Goal: Complete application form

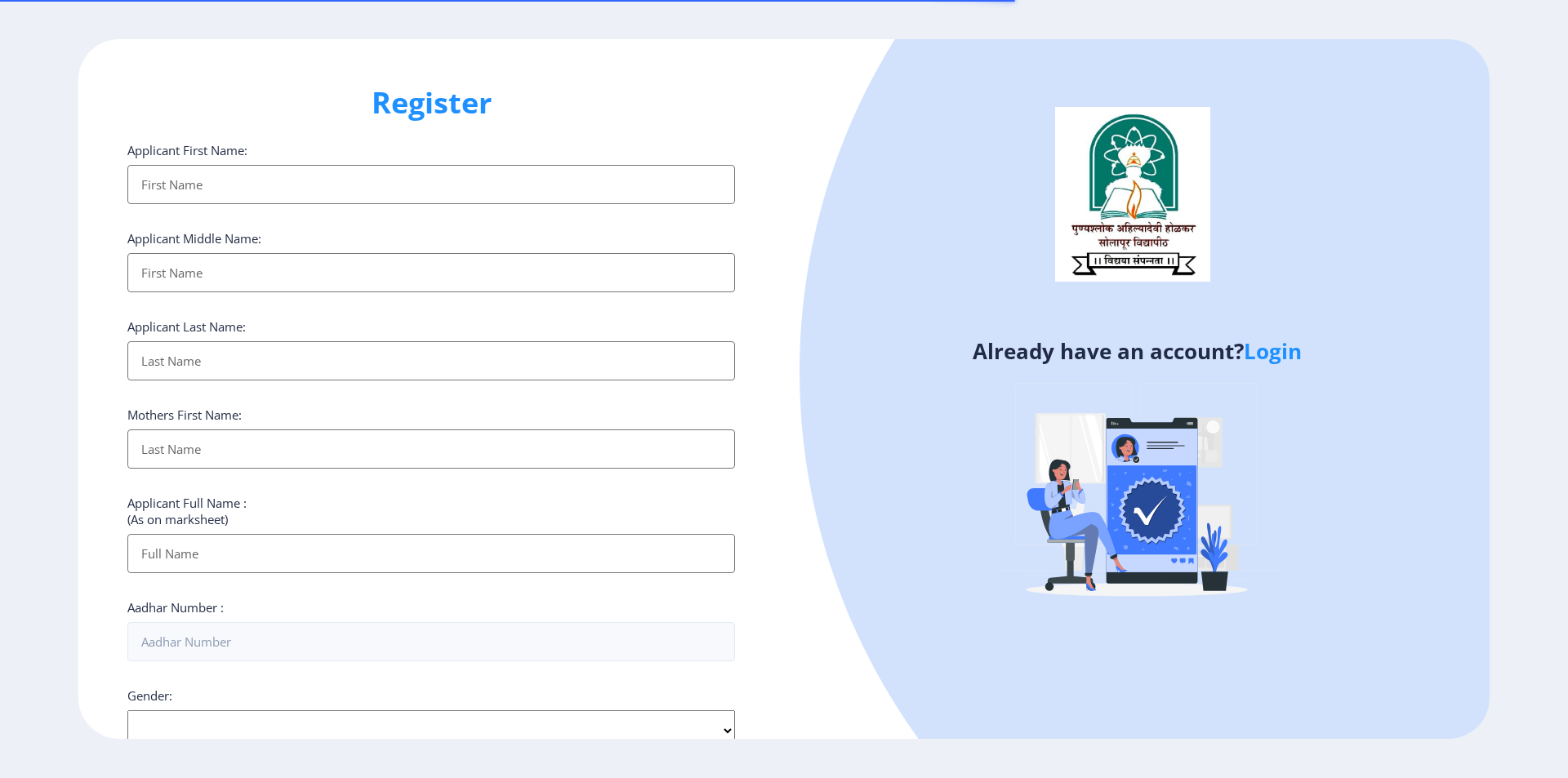
select select
click at [1288, 352] on link "Login" at bounding box center [1272, 351] width 58 height 30
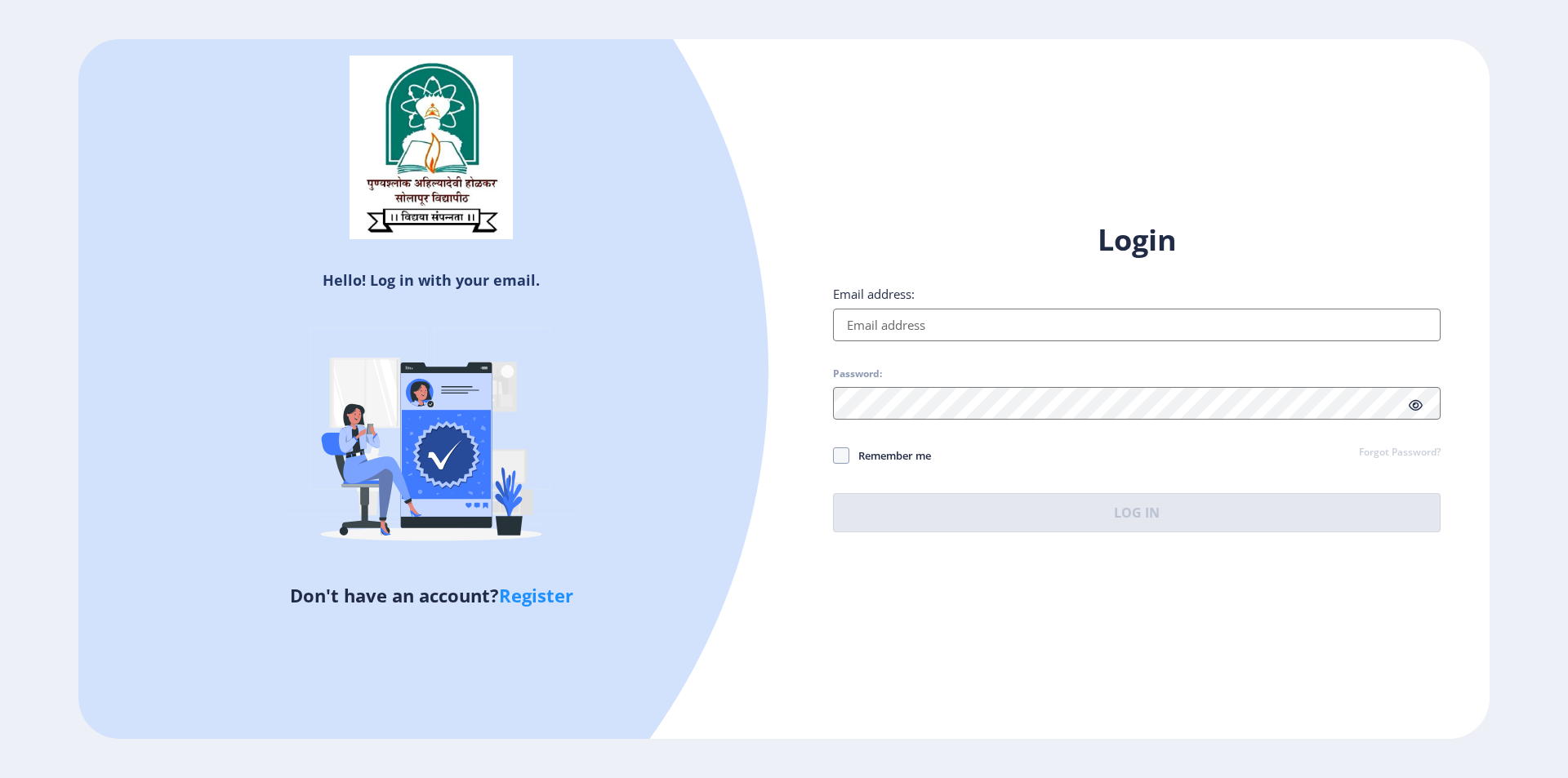
click at [980, 326] on input "Email address:" at bounding box center [1136, 325] width 608 height 33
type input "[EMAIL_ADDRESS][DOMAIN_NAME]"
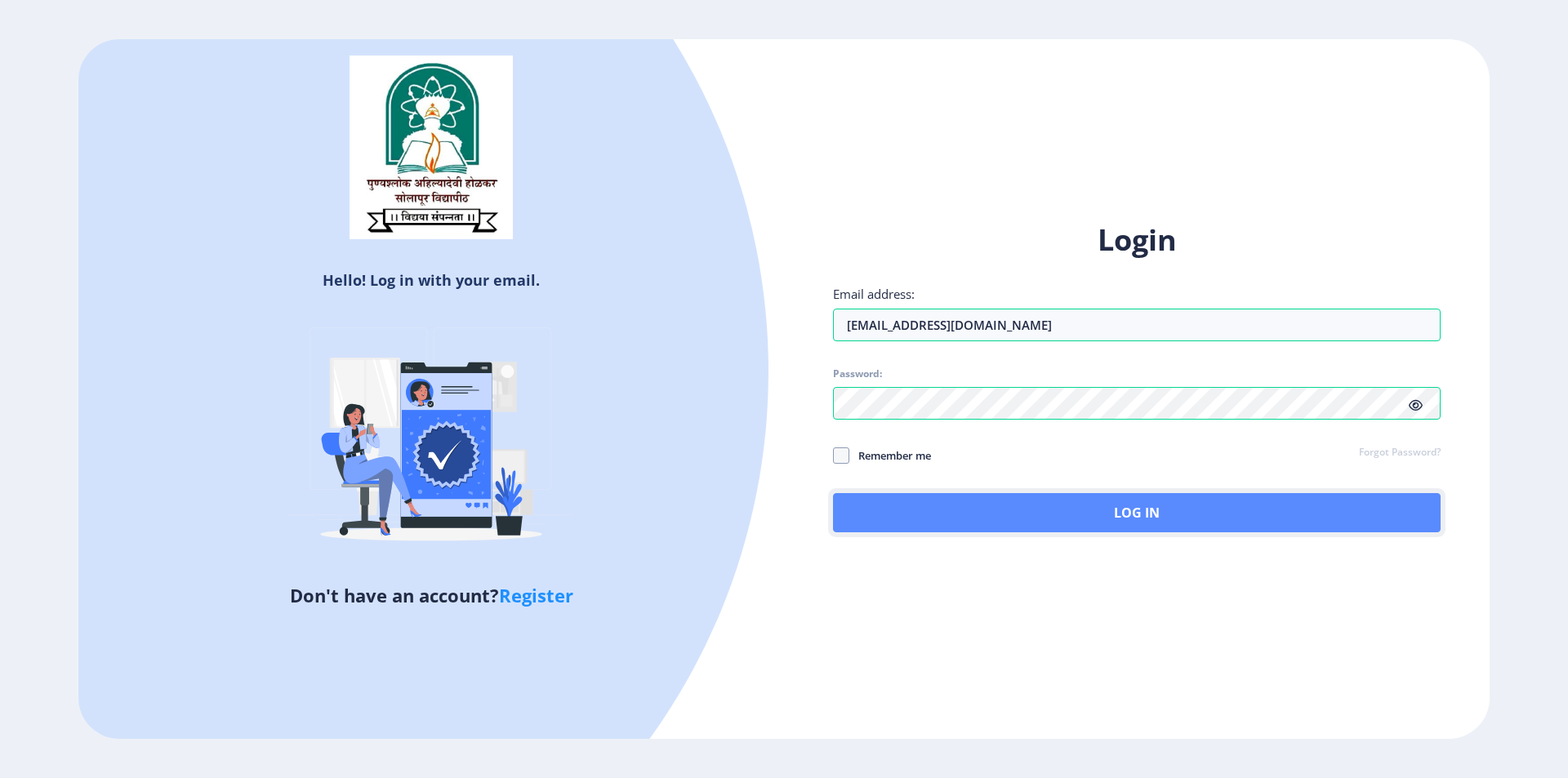
click at [1047, 522] on button "Log In" at bounding box center [1136, 513] width 608 height 40
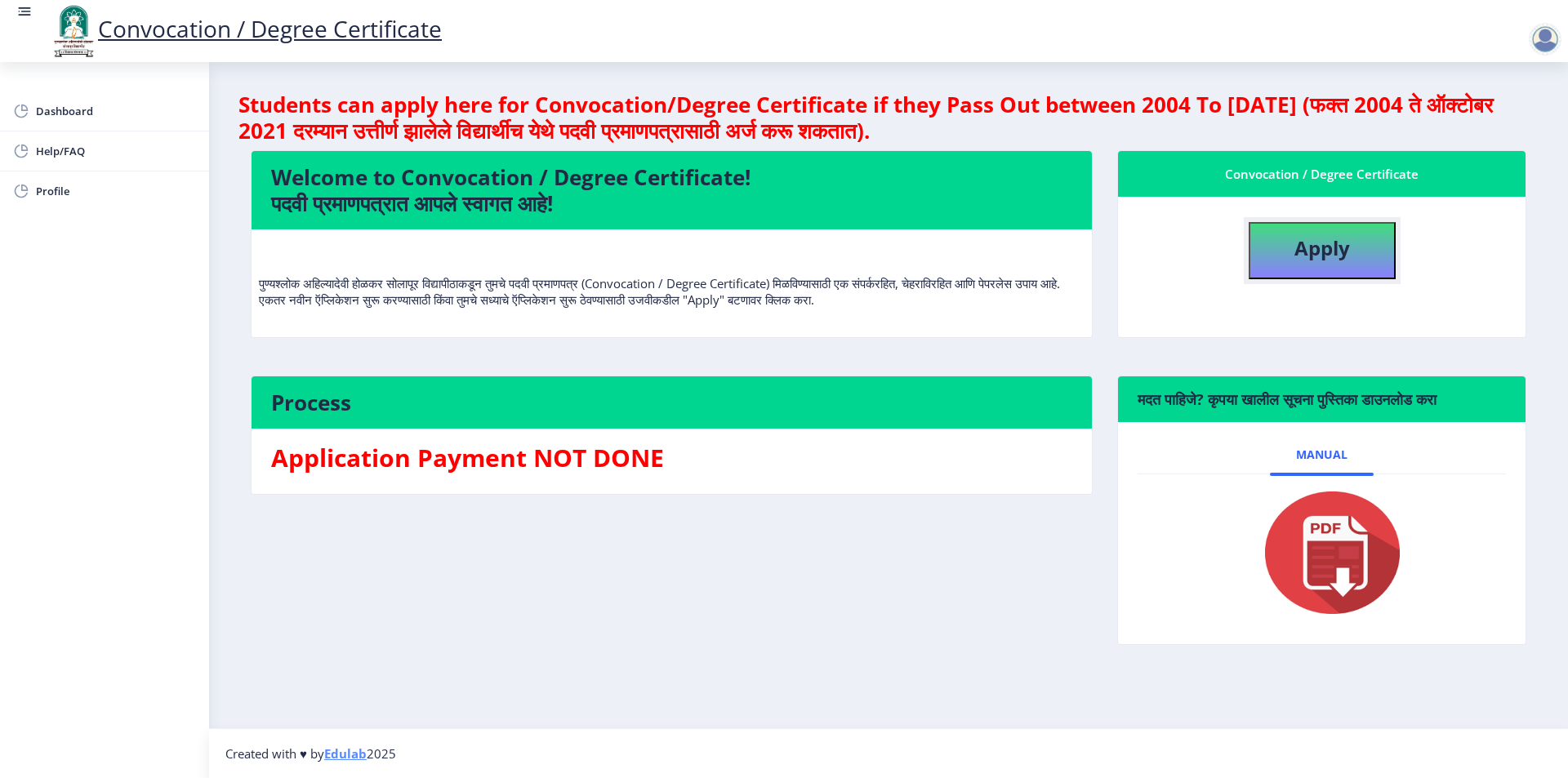
click at [1369, 260] on button "Apply" at bounding box center [1322, 250] width 147 height 57
select select
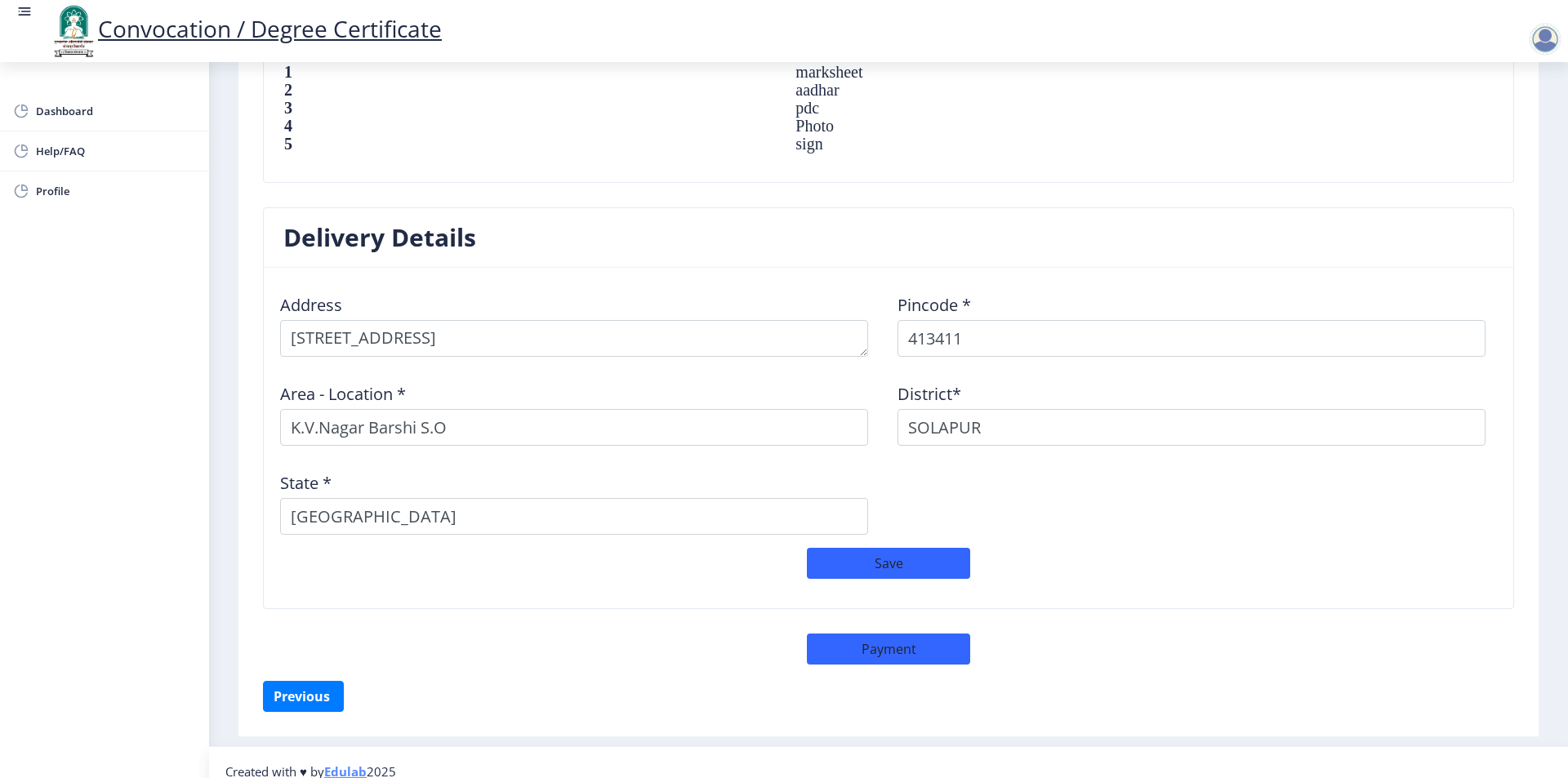
scroll to position [1195, 0]
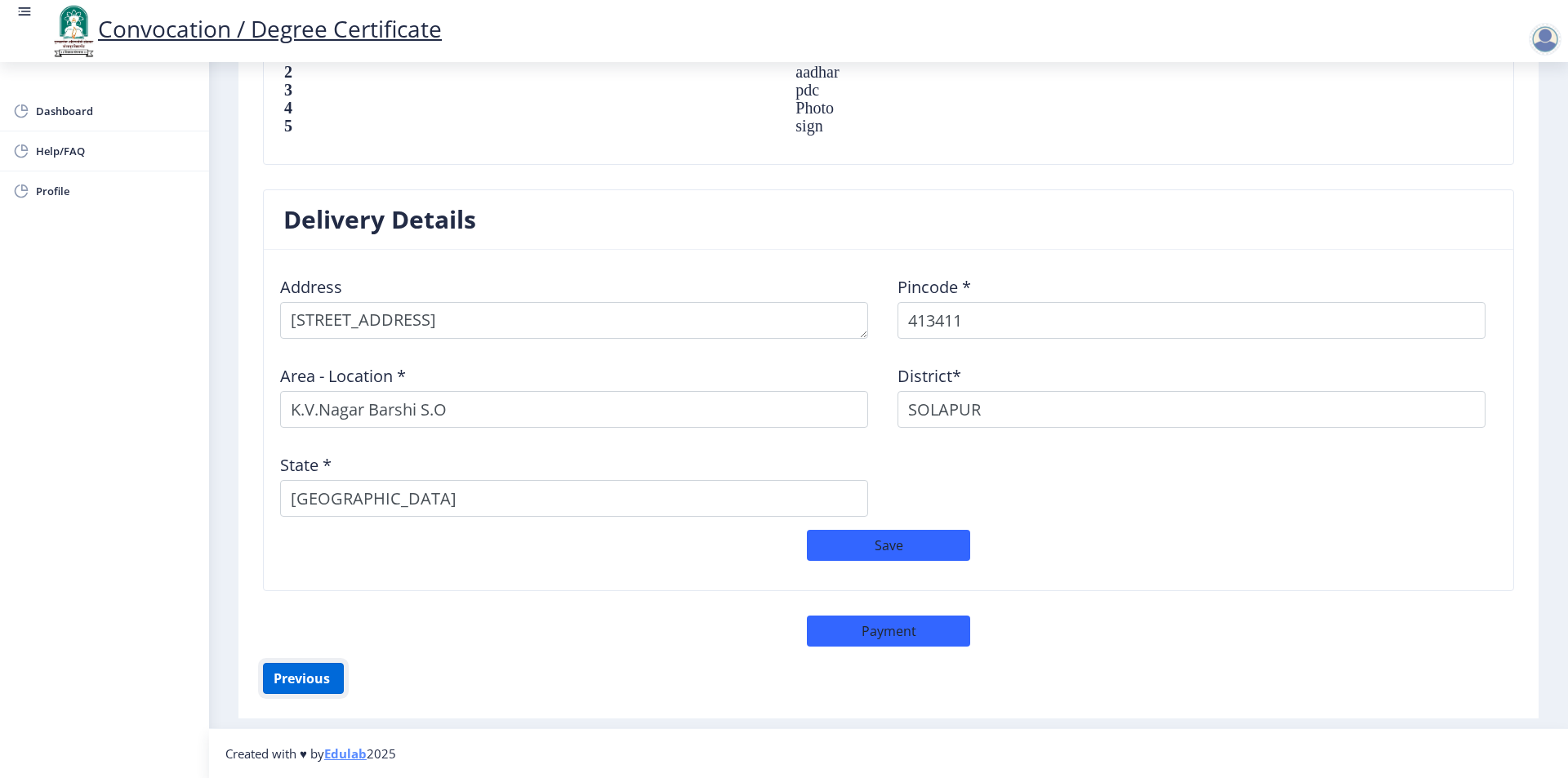
click at [314, 687] on button "Previous ‍" at bounding box center [304, 678] width 81 height 31
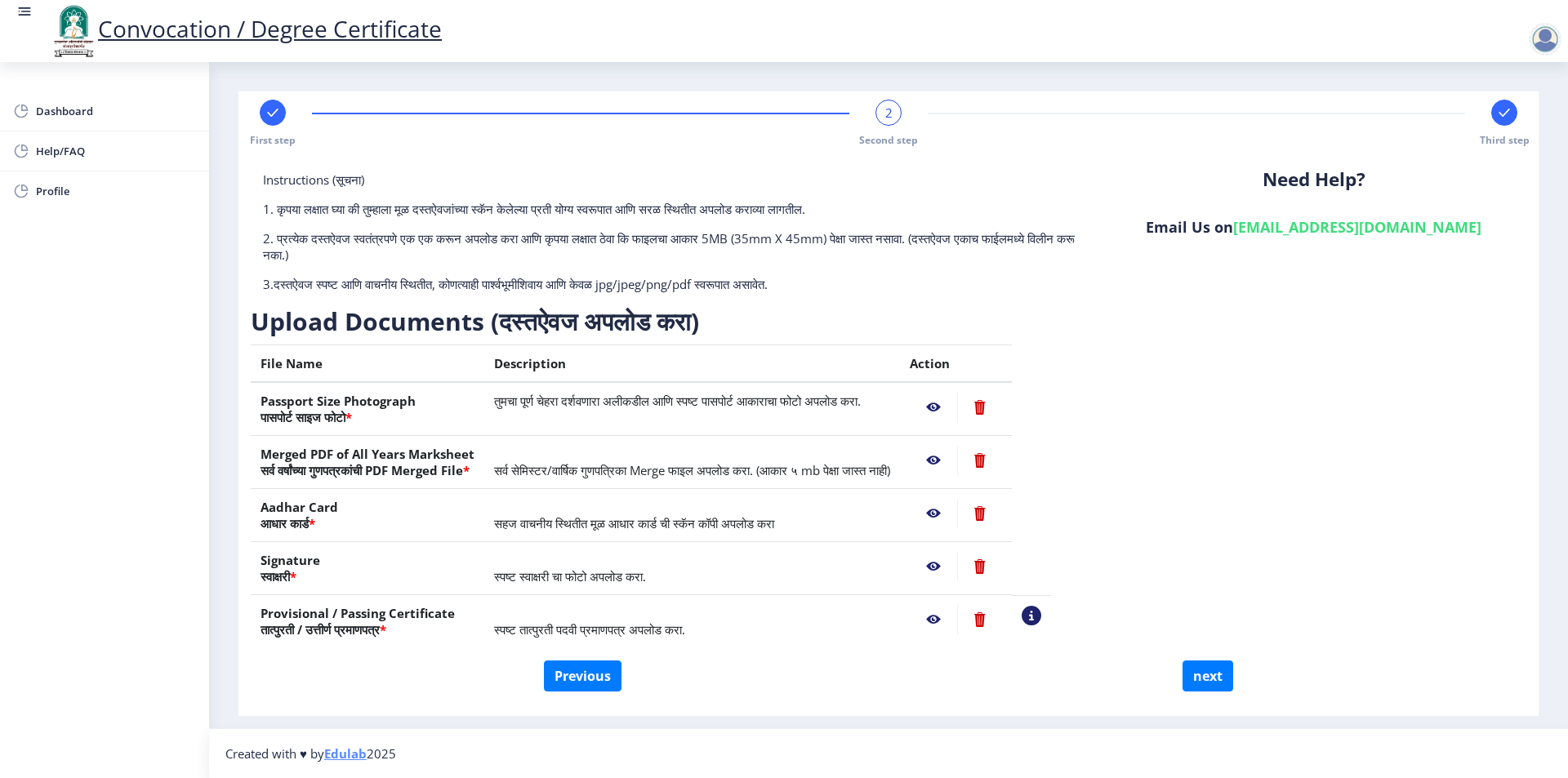
scroll to position [0, 0]
click at [571, 677] on button "Previous" at bounding box center [582, 675] width 77 height 31
select select "Regular"
select select "Hindi"
select select "2017"
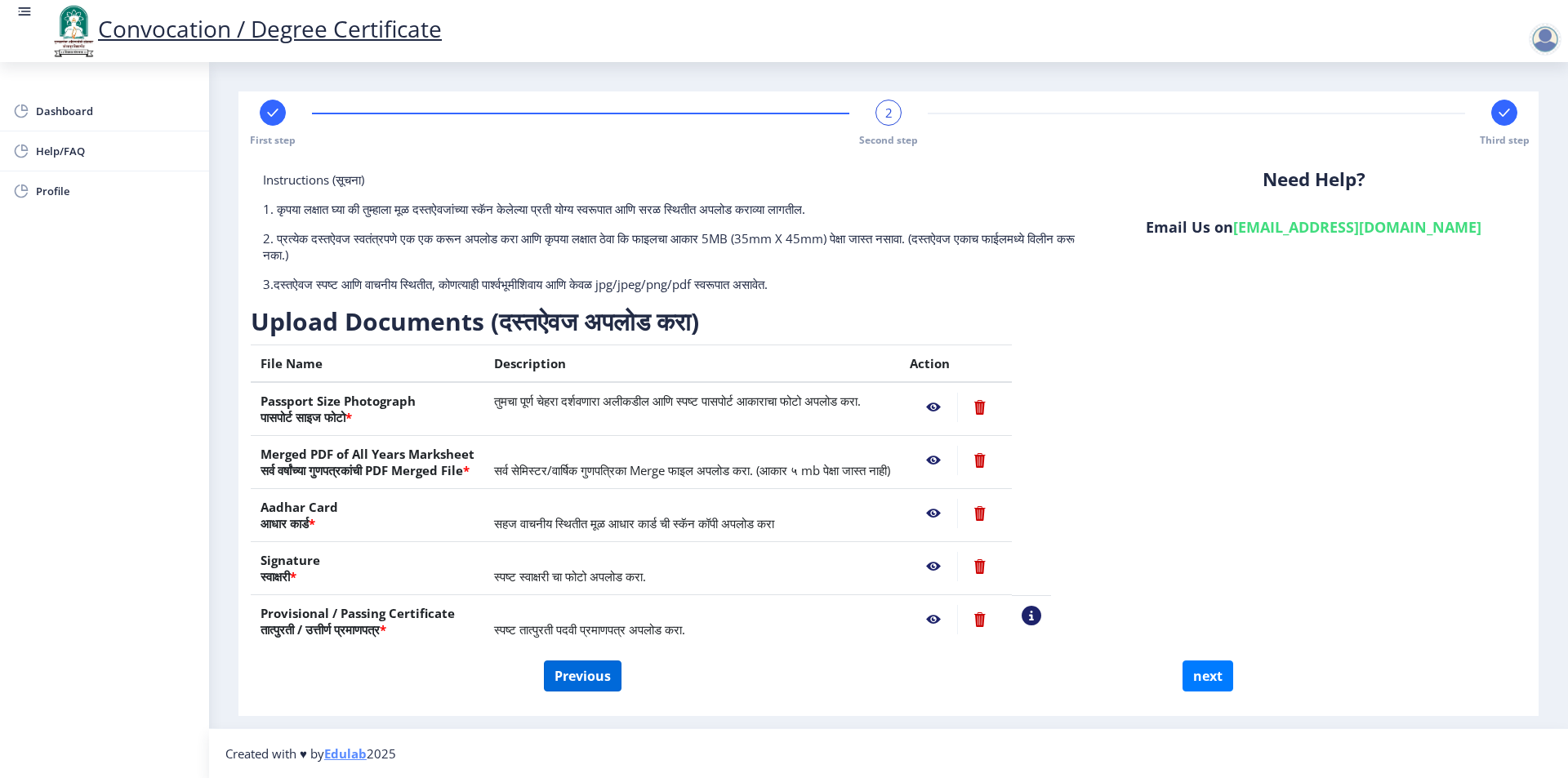
select select "March"
select select "Grade O"
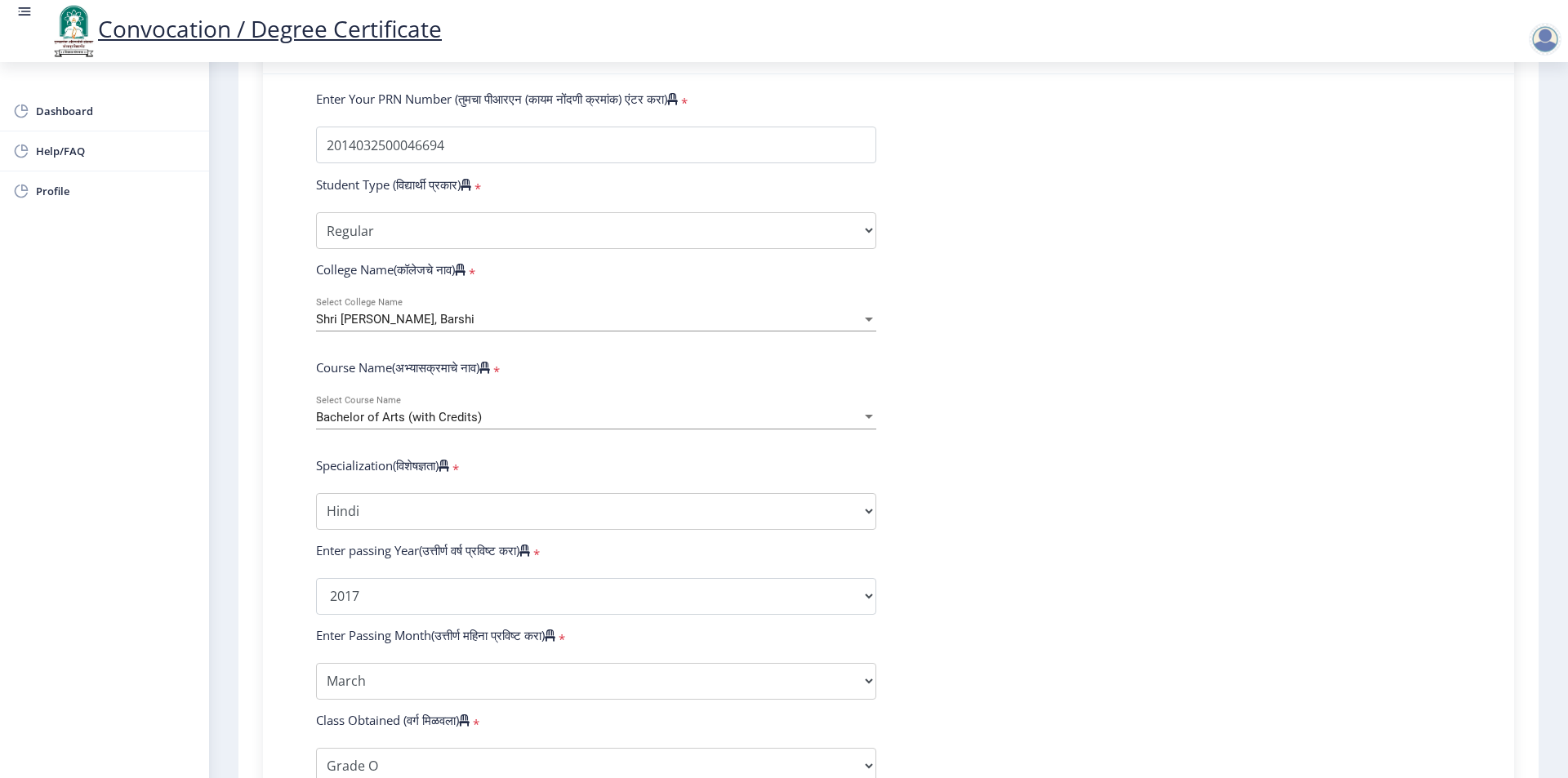
scroll to position [408, 0]
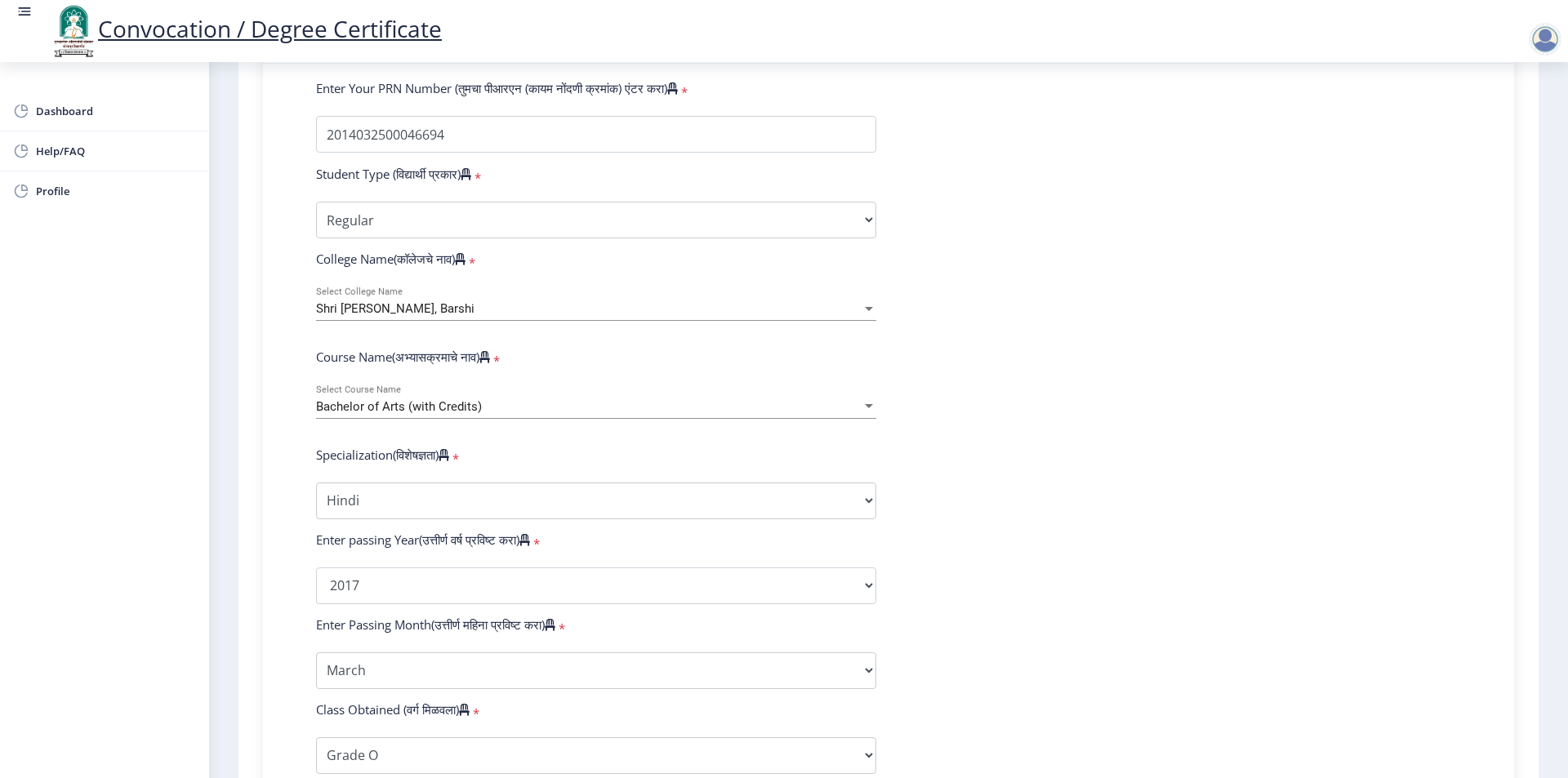
click at [510, 414] on div "Bachelor of Arts (with Credits)" at bounding box center [588, 407] width 545 height 14
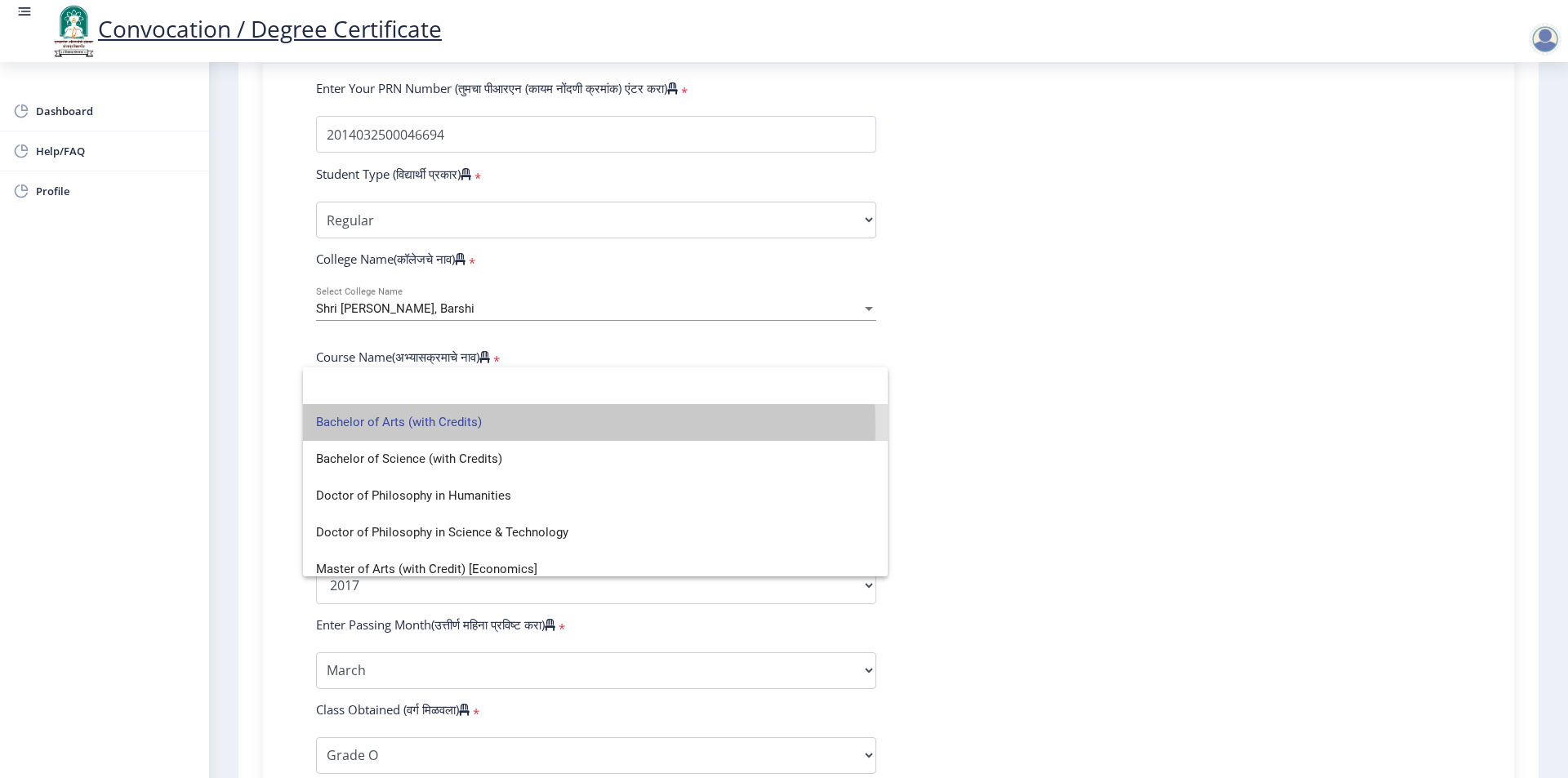
click at [510, 427] on span "Bachelor of Arts (with Credits)" at bounding box center [595, 422] width 558 height 37
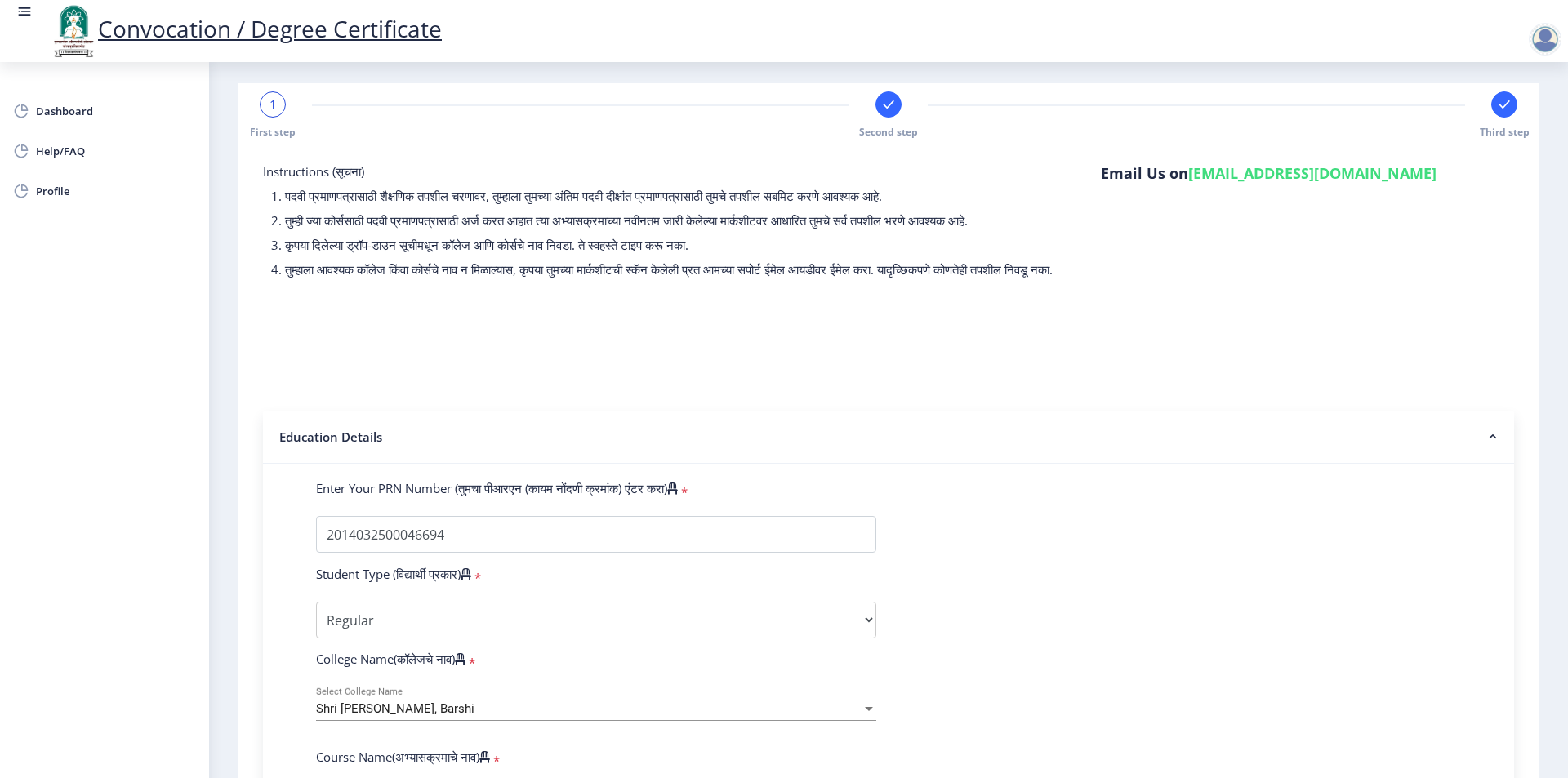
scroll to position [0, 0]
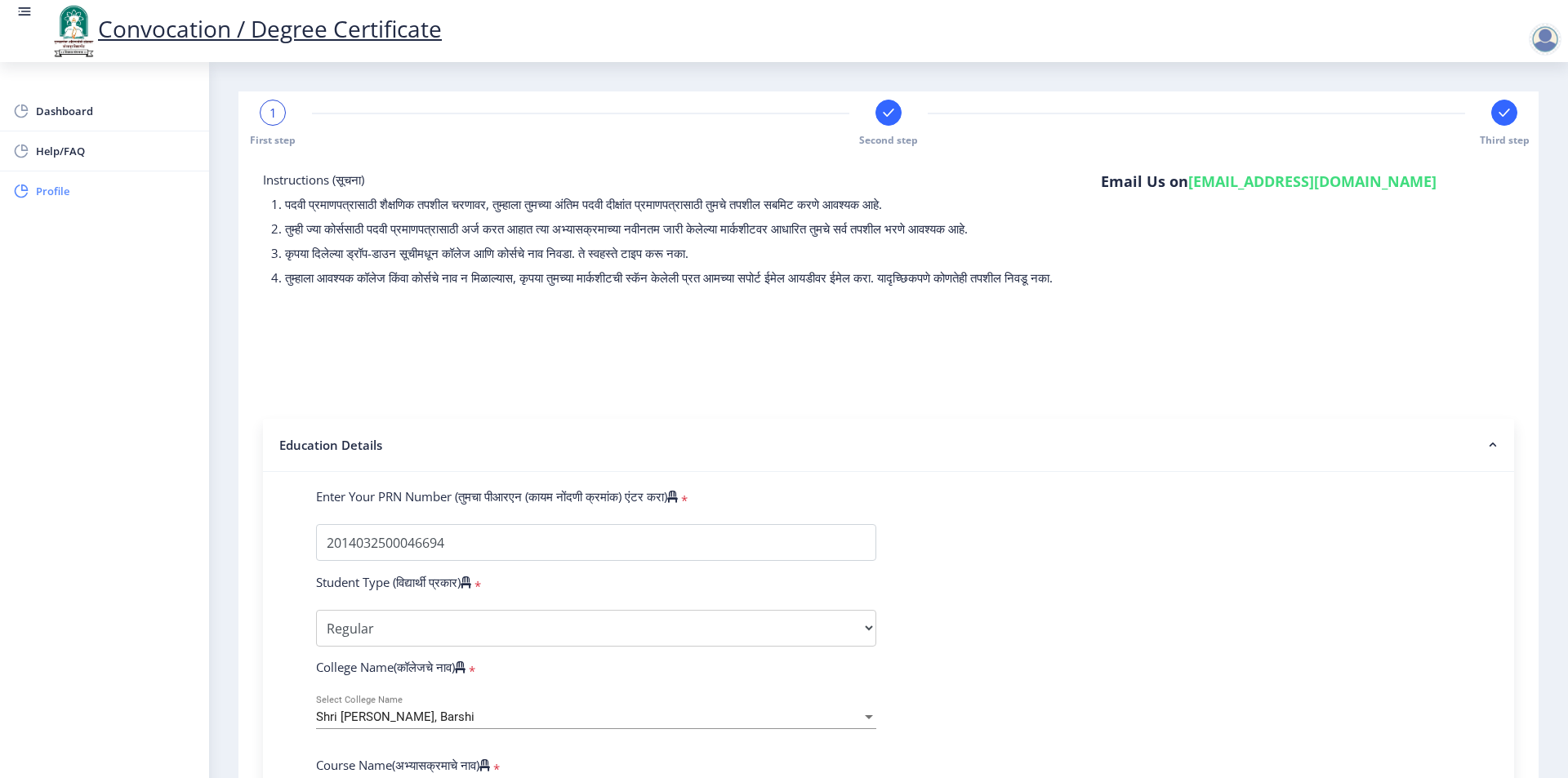
click at [67, 186] on span "Profile" at bounding box center [116, 191] width 160 height 20
select select
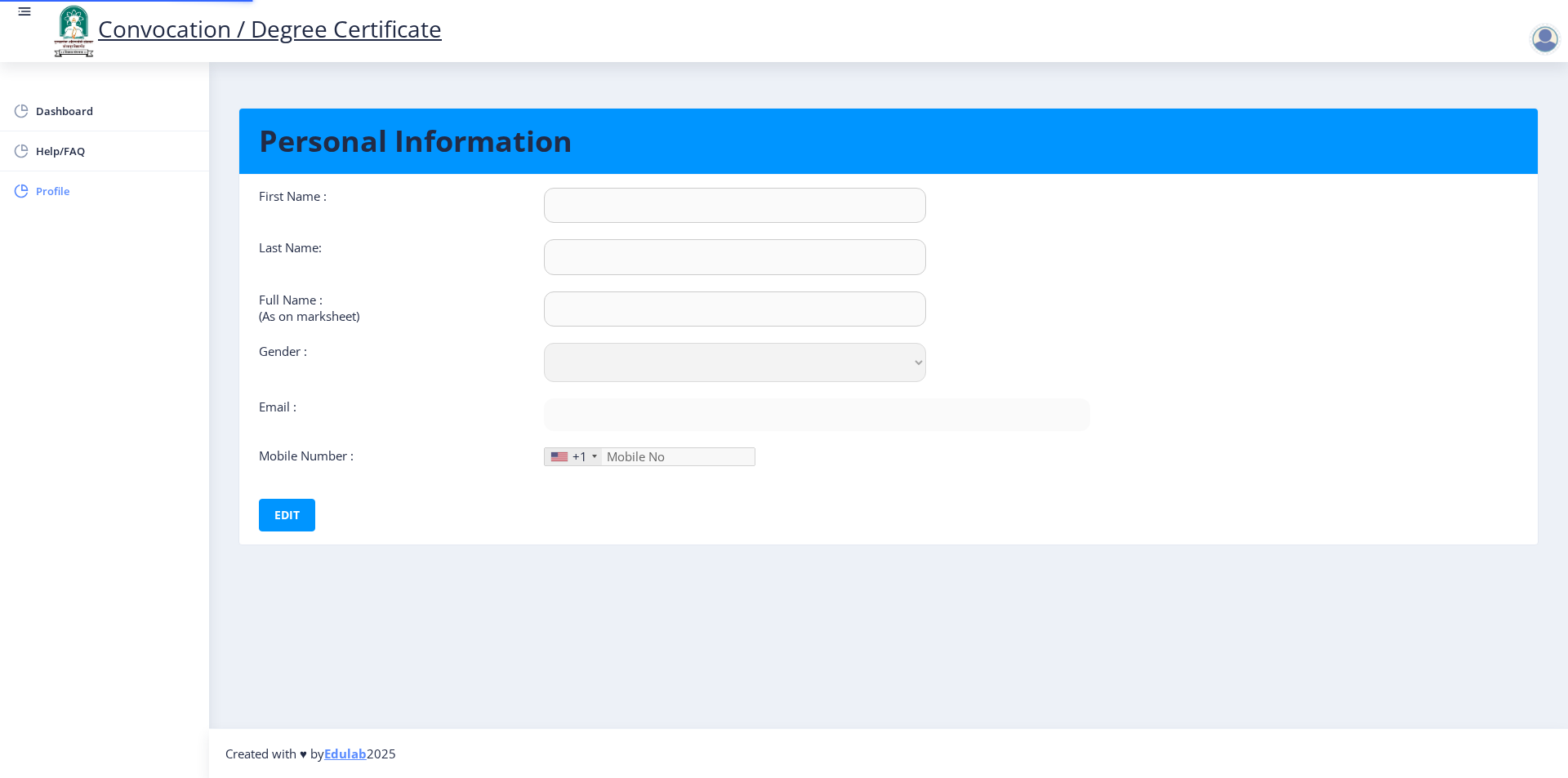
type input "[PERSON_NAME]"
type input "[PERSON_NAME] [PERSON_NAME]"
select select "[DEMOGRAPHIC_DATA]"
type input "[EMAIL_ADDRESS][DOMAIN_NAME]"
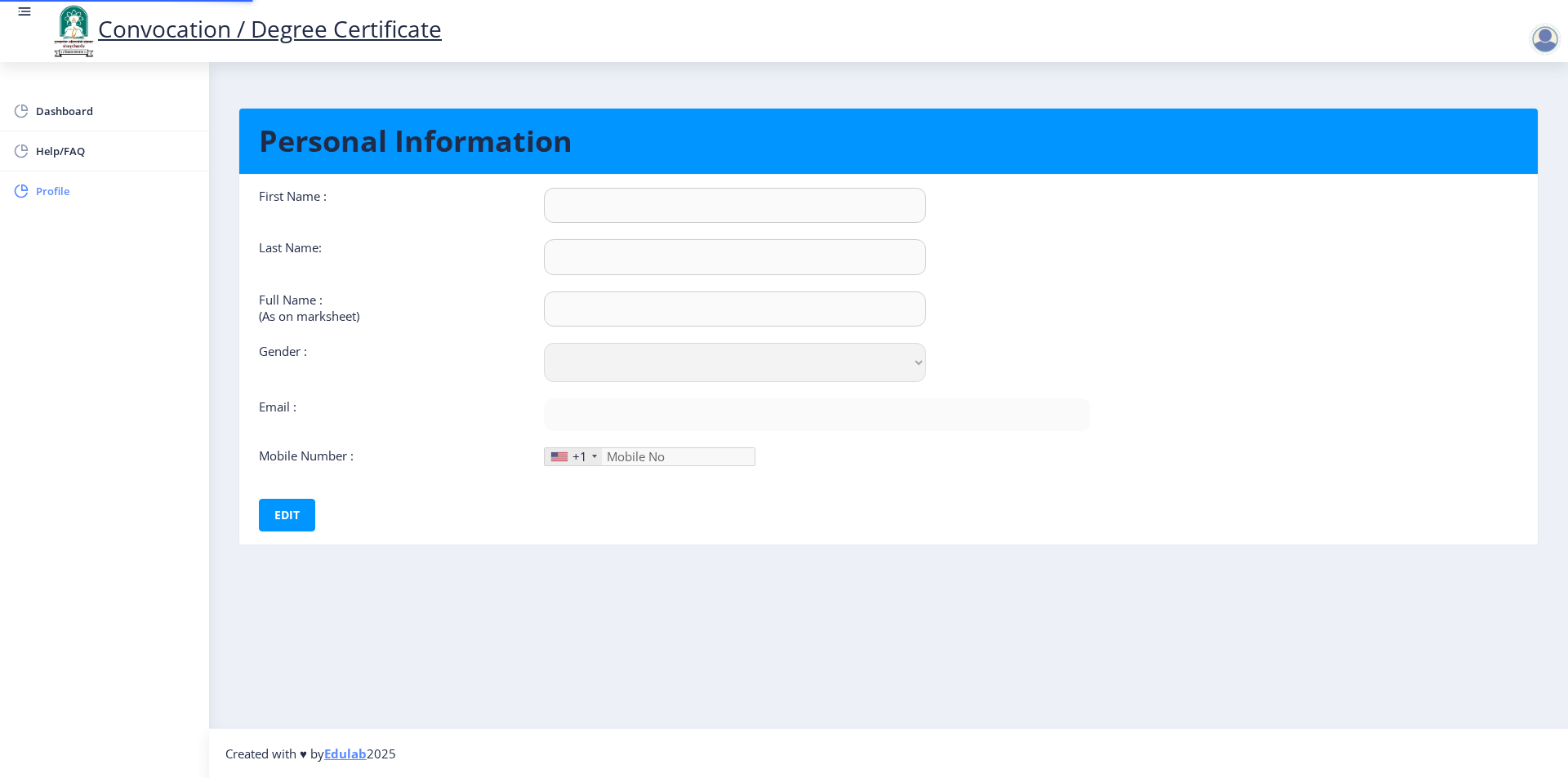
type input "9881248059"
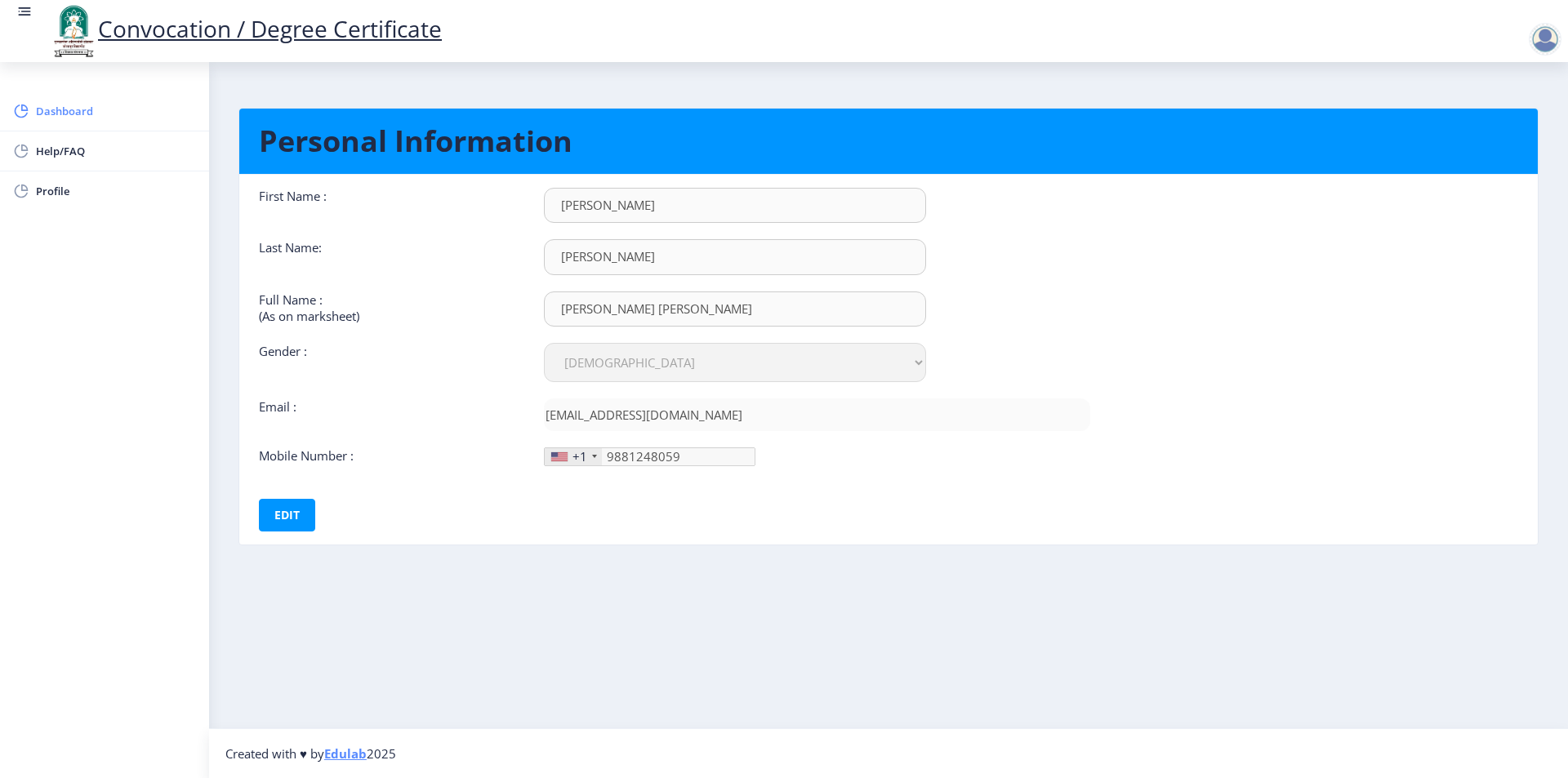
click at [83, 110] on span "Dashboard" at bounding box center [116, 111] width 160 height 20
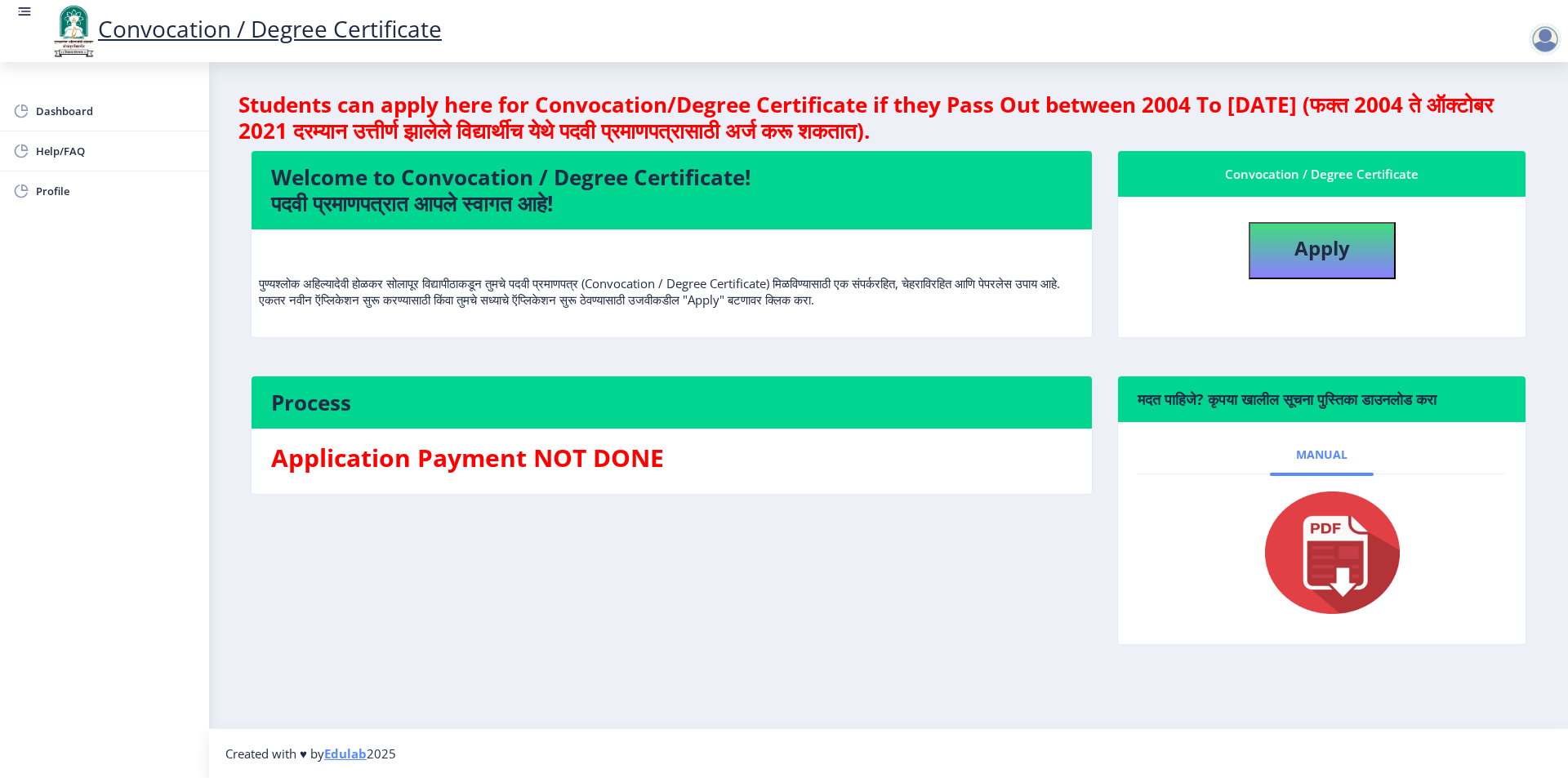
click at [1320, 459] on span "Manual" at bounding box center [1322, 454] width 51 height 13
click at [1301, 529] on img at bounding box center [1322, 552] width 163 height 131
click at [69, 143] on span "Help/FAQ" at bounding box center [116, 151] width 160 height 20
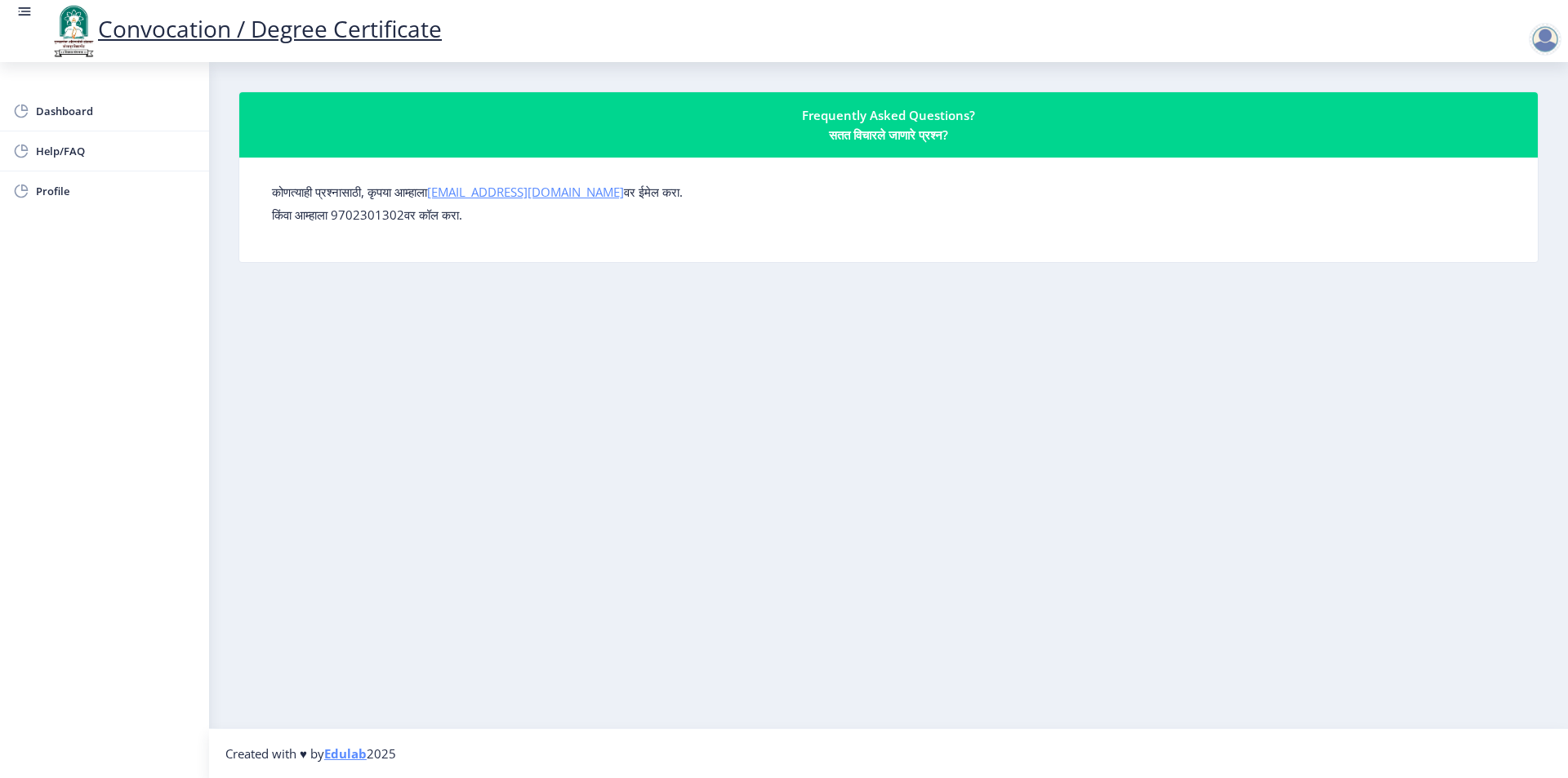
click at [464, 193] on link "[EMAIL_ADDRESS][DOMAIN_NAME]" at bounding box center [525, 192] width 197 height 16
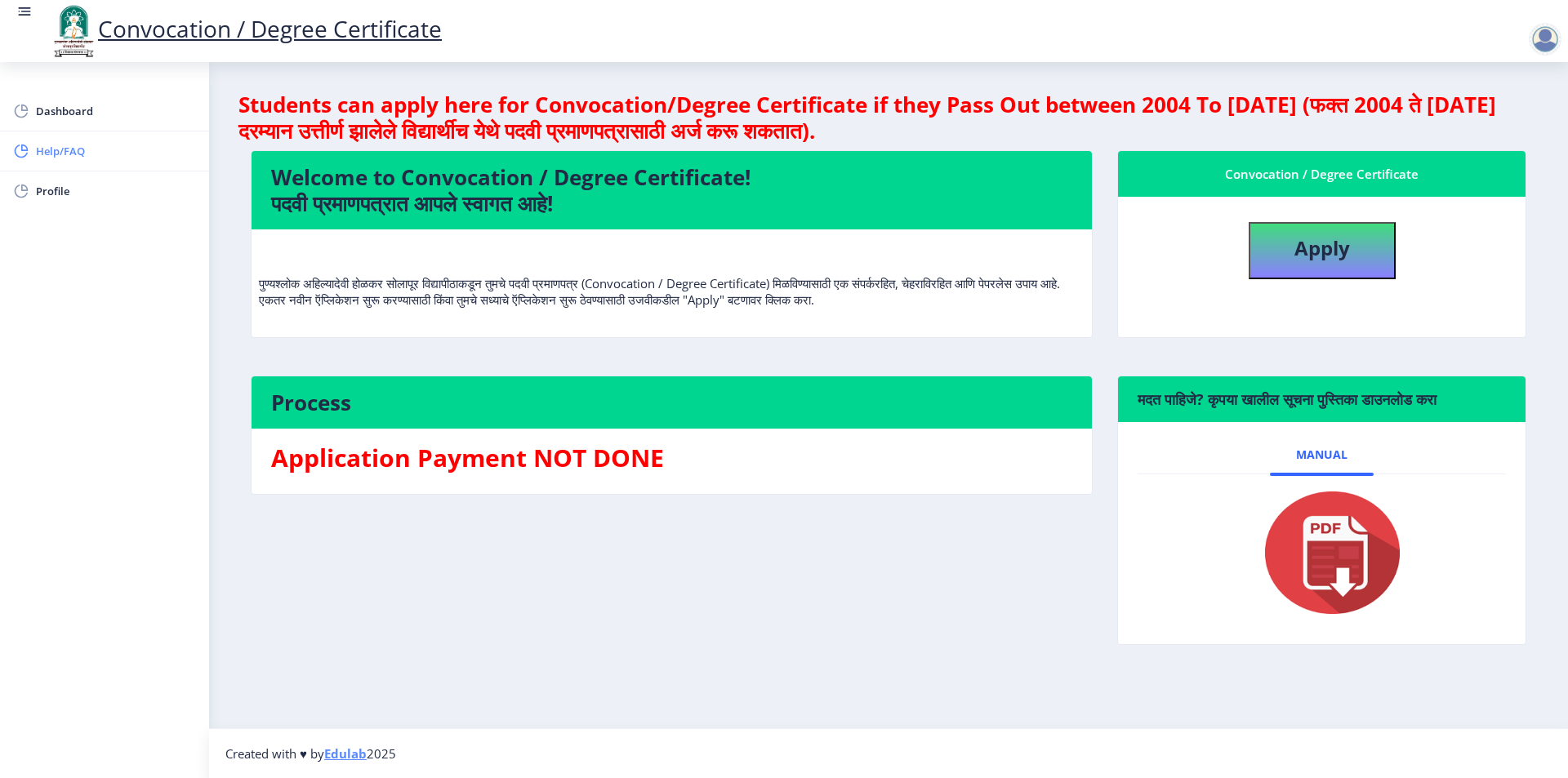
click at [58, 153] on span "Help/FAQ" at bounding box center [116, 151] width 160 height 20
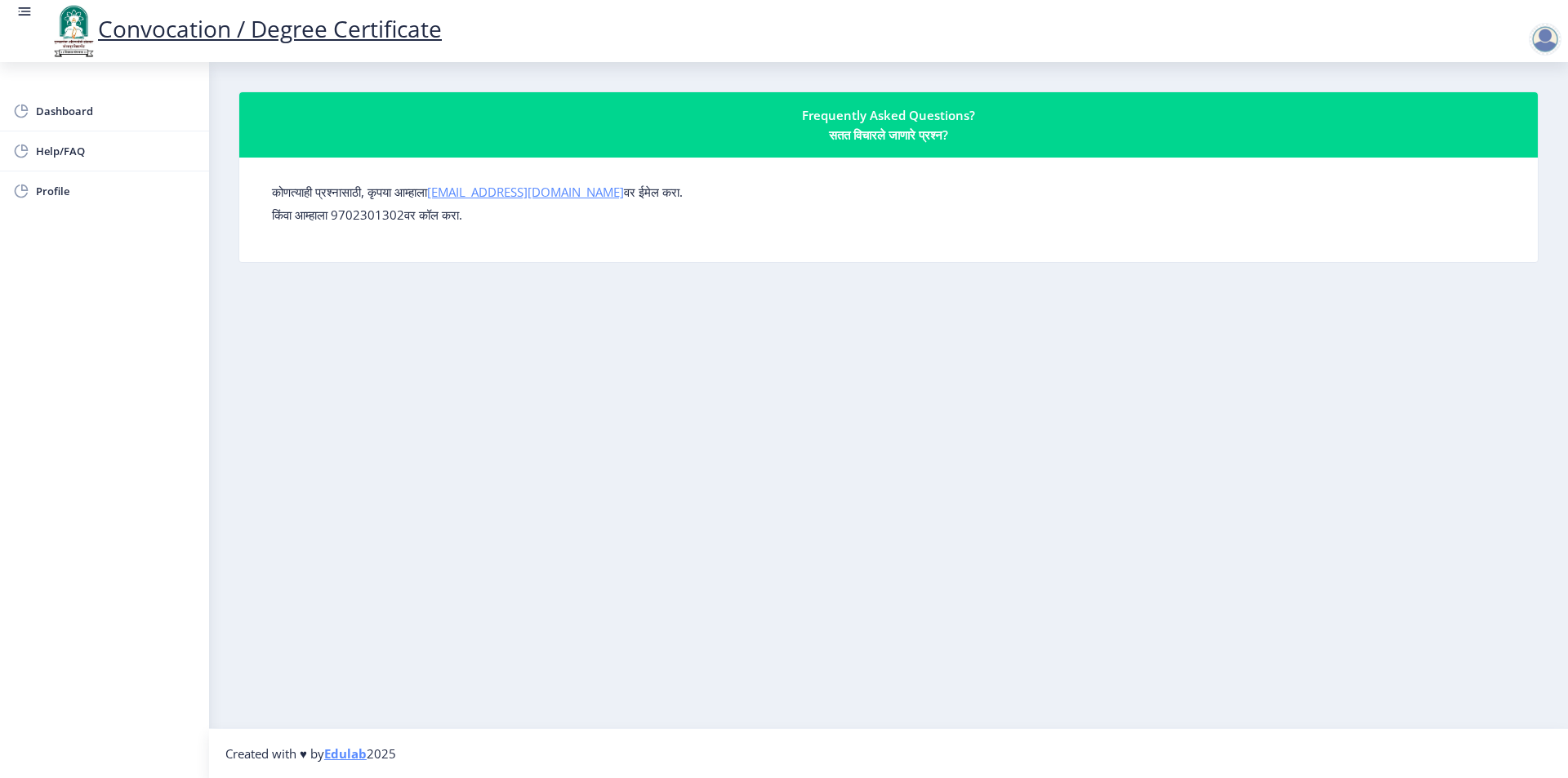
click at [512, 192] on link "[EMAIL_ADDRESS][DOMAIN_NAME]" at bounding box center [525, 192] width 197 height 16
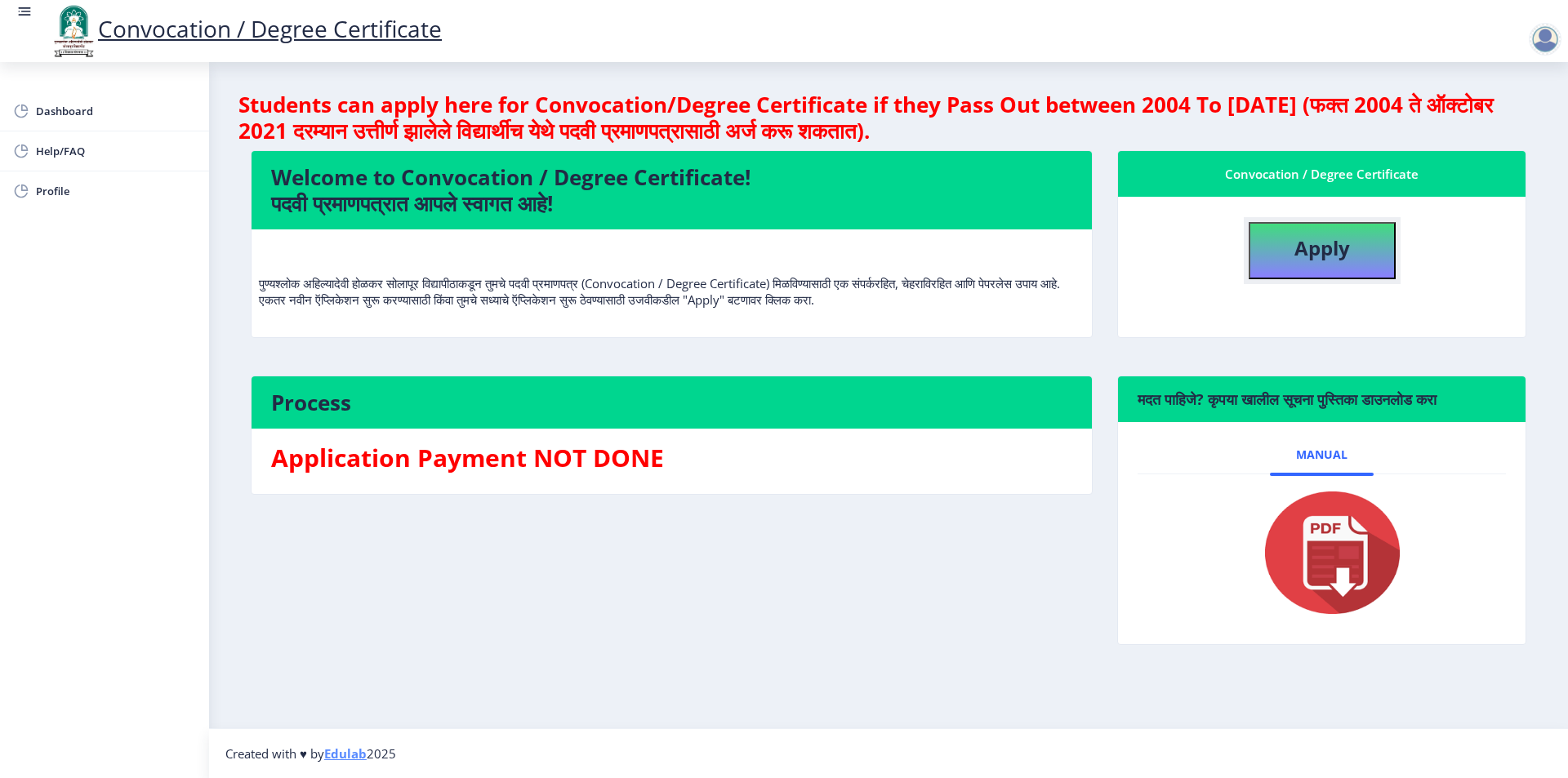
click at [1321, 242] on b "Apply" at bounding box center [1322, 247] width 55 height 27
select select
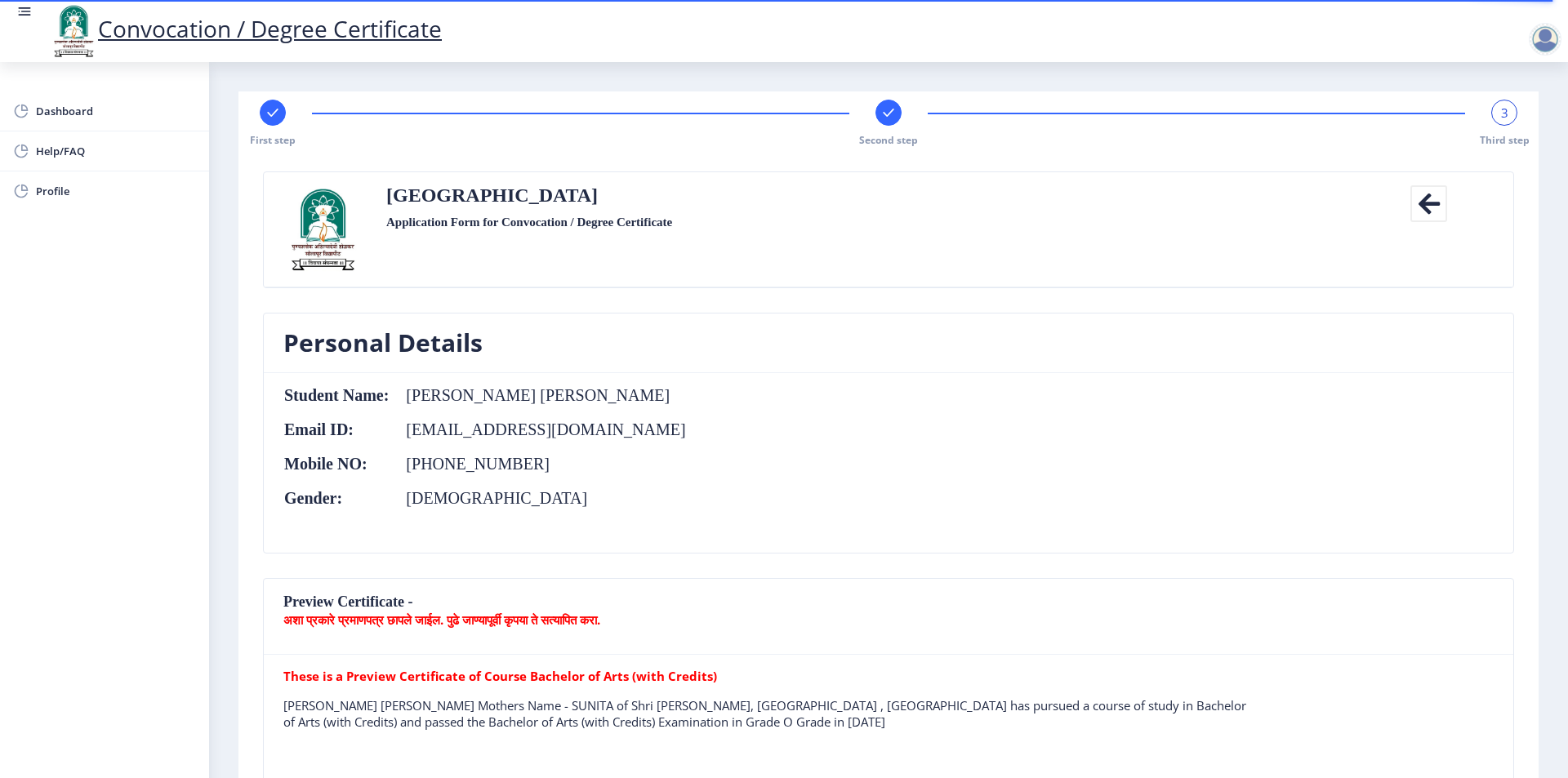
click at [1544, 32] on div at bounding box center [1544, 39] width 33 height 33
click at [1499, 131] on span "Log out" at bounding box center [1503, 128] width 105 height 20
